Goal: Find specific page/section: Find specific page/section

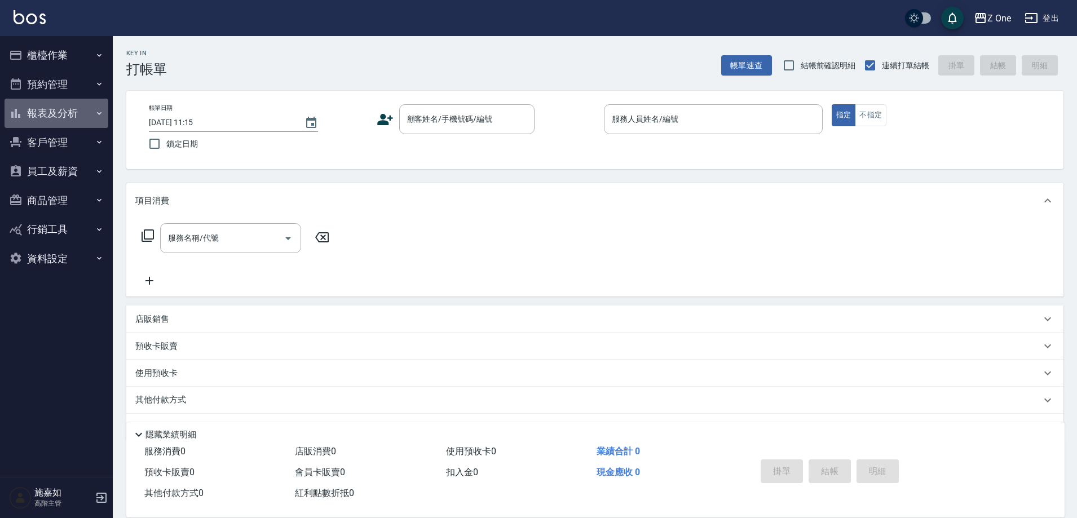
click at [48, 111] on button "報表及分析" at bounding box center [57, 113] width 104 height 29
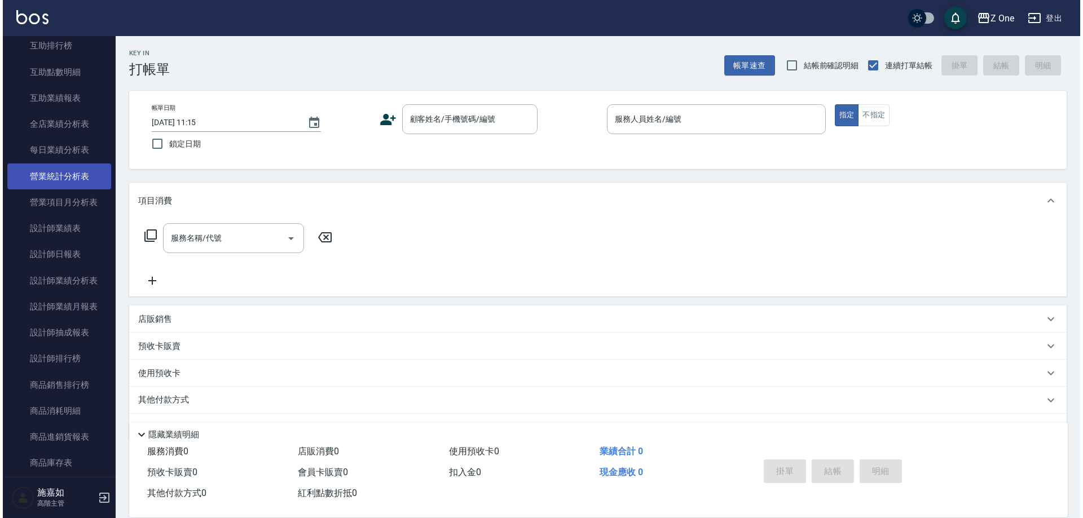
scroll to position [226, 0]
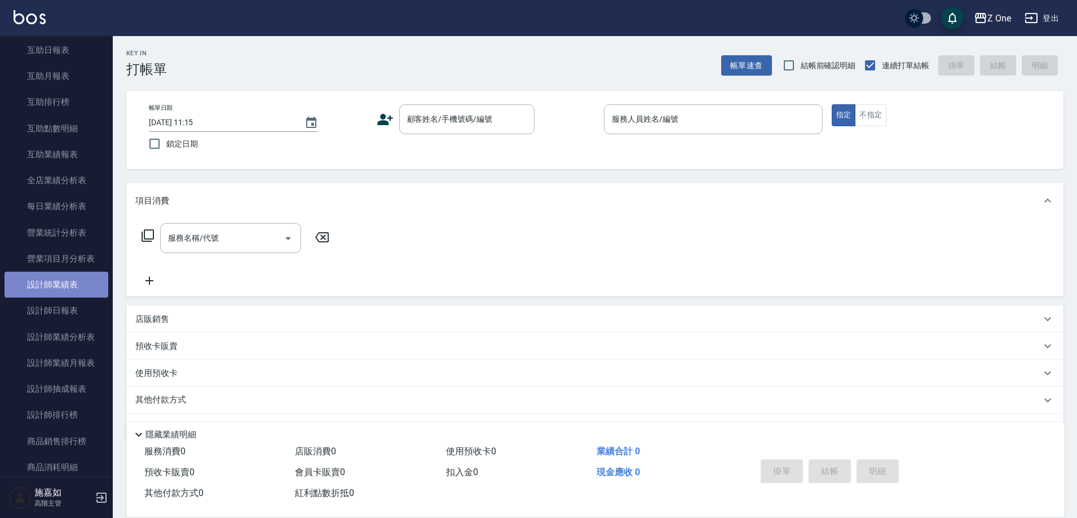
click at [72, 294] on link "設計師業績表" at bounding box center [57, 285] width 104 height 26
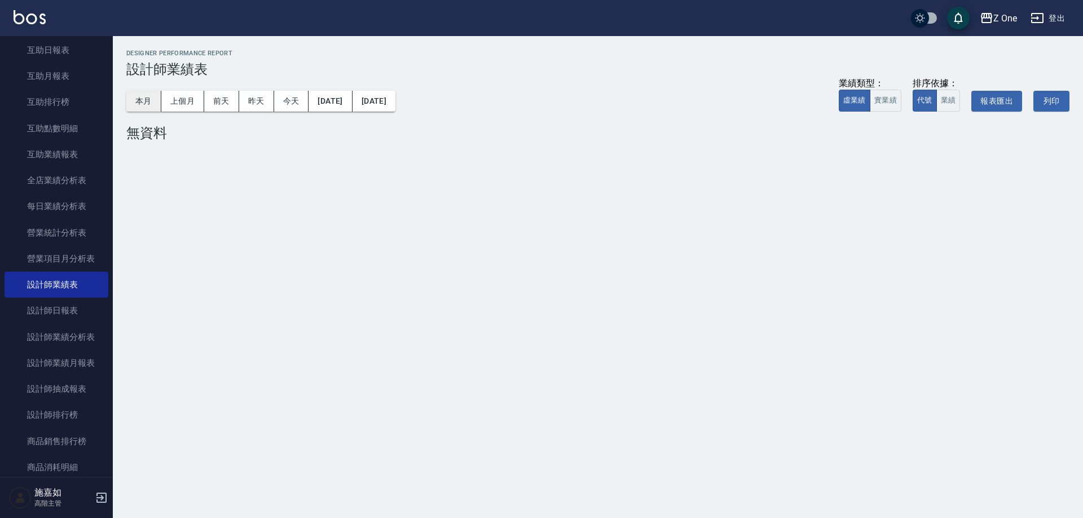
click at [149, 105] on button "本月" at bounding box center [143, 101] width 35 height 21
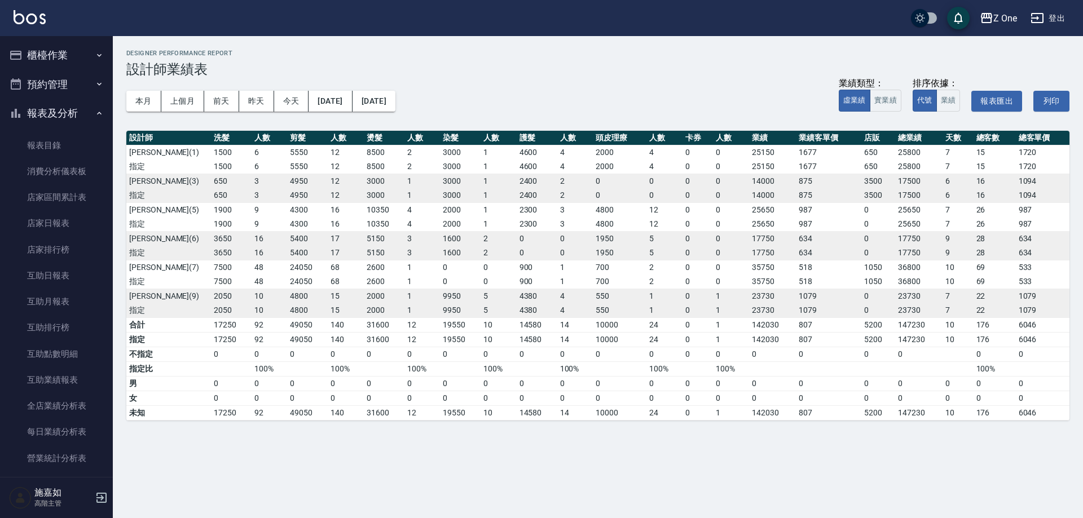
click at [51, 50] on button "櫃檯作業" at bounding box center [57, 55] width 104 height 29
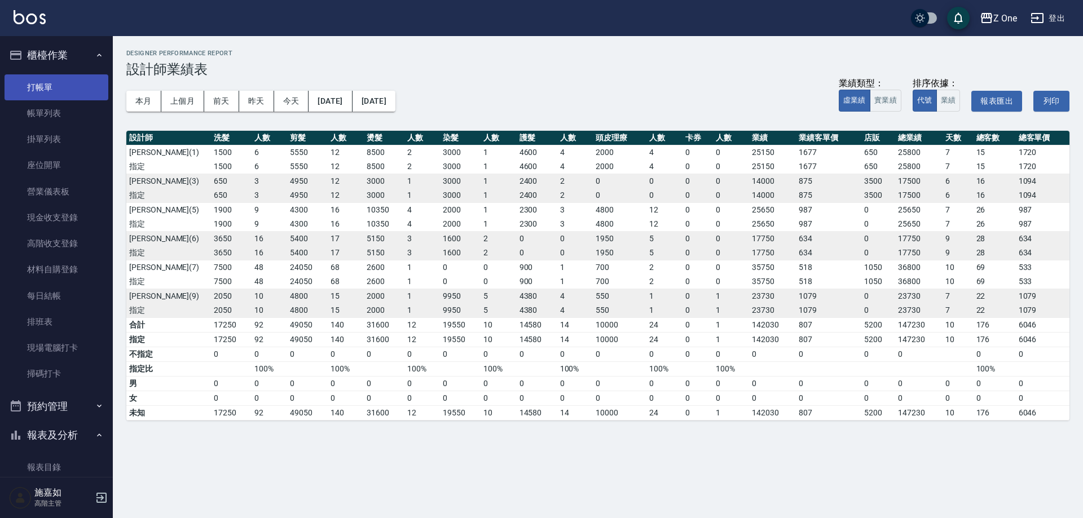
click at [45, 83] on link "打帳單" at bounding box center [57, 87] width 104 height 26
